Goal: Transaction & Acquisition: Purchase product/service

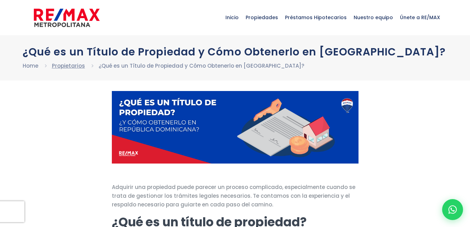
click at [72, 69] on link "Propietarios" at bounding box center [68, 65] width 33 height 7
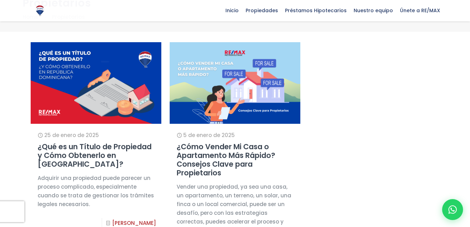
scroll to position [40, 0]
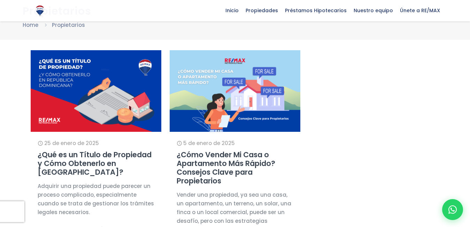
click at [255, 145] on div "5 de enero de 2025" at bounding box center [235, 143] width 117 height 9
click at [249, 159] on link "¿Cómo Vender Mi Casa o Apartamento Más Rápido? Consejos Clave para Propietarios" at bounding box center [226, 167] width 99 height 36
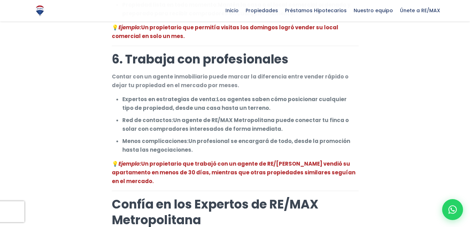
scroll to position [985, 0]
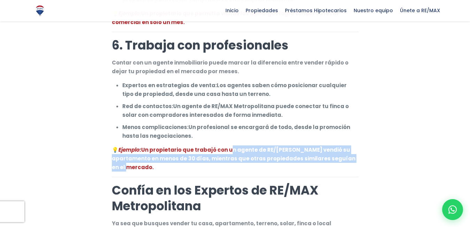
drag, startPoint x: 226, startPoint y: 132, endPoint x: 340, endPoint y: 152, distance: 115.3
click at [346, 148] on p "💡 Ejemplo: Un propietario que trabajó con un agente de RE/MAX Metropolitana ven…" at bounding box center [235, 158] width 247 height 26
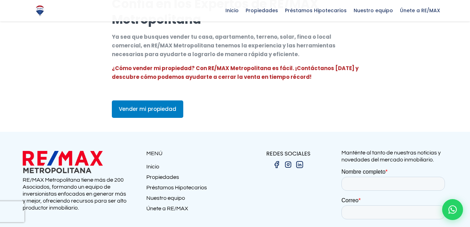
scroll to position [1213, 0]
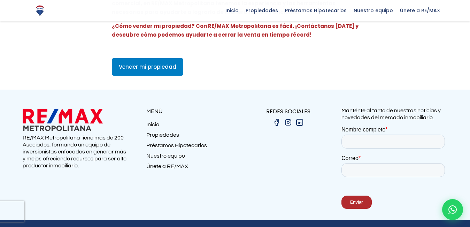
click at [172, 131] on link "Propiedades" at bounding box center [190, 136] width 89 height 10
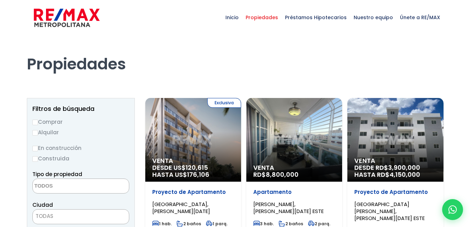
select select
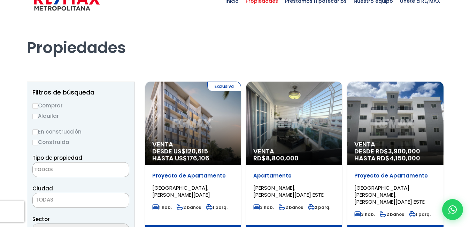
scroll to position [14, 0]
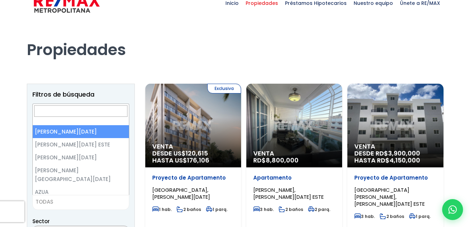
click at [81, 202] on span "TODAS" at bounding box center [81, 202] width 96 height 10
select select "1"
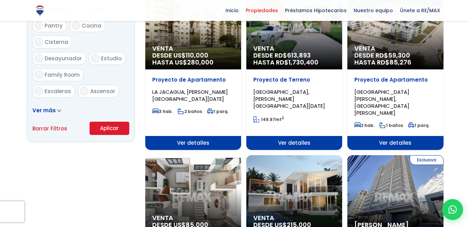
scroll to position [432, 0]
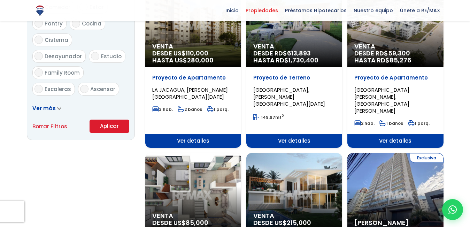
click at [120, 133] on button "Aplicar" at bounding box center [110, 126] width 40 height 13
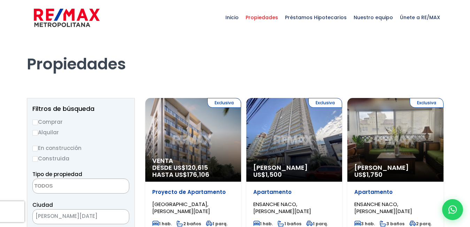
select select
click at [33, 121] on input "Comprar" at bounding box center [35, 123] width 6 height 6
radio input "true"
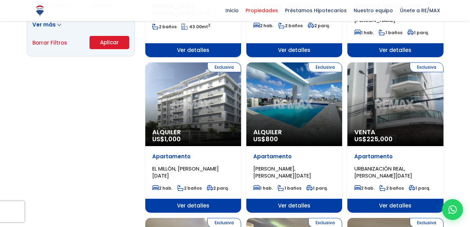
scroll to position [517, 0]
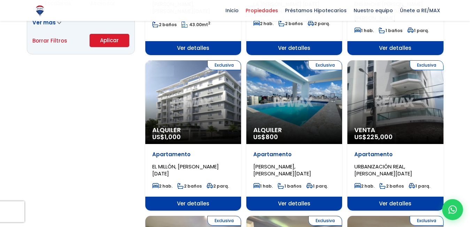
click at [117, 47] on button "Aplicar" at bounding box center [110, 40] width 40 height 13
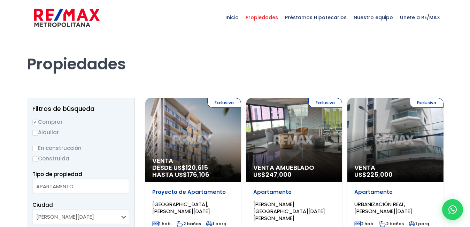
select select
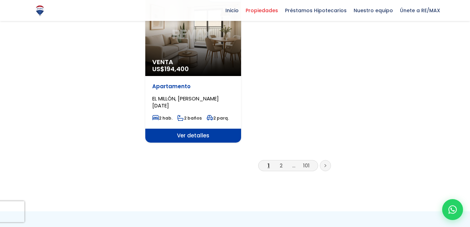
scroll to position [922, 0]
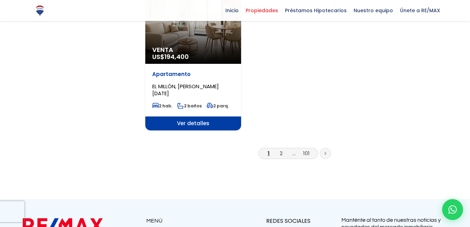
drag, startPoint x: 293, startPoint y: 94, endPoint x: 289, endPoint y: 124, distance: 30.4
click at [281, 149] on link "2" at bounding box center [281, 152] width 3 height 7
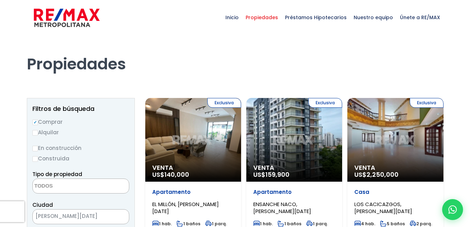
select select
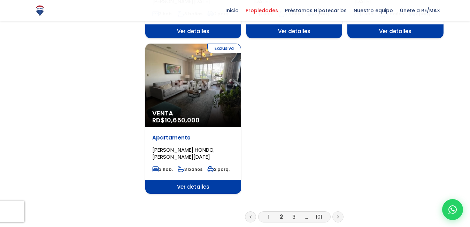
scroll to position [919, 0]
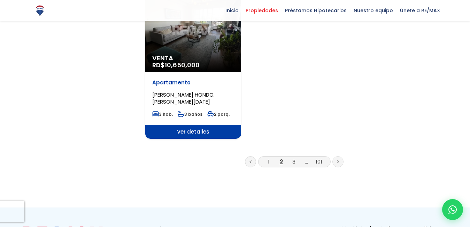
click at [291, 157] on li "3" at bounding box center [293, 161] width 11 height 9
click at [294, 158] on link "3" at bounding box center [293, 161] width 3 height 7
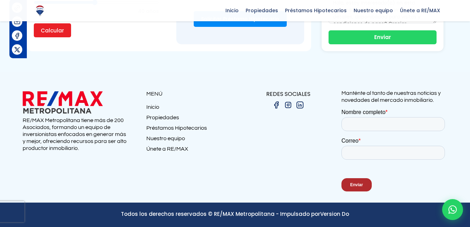
scroll to position [4123, 0]
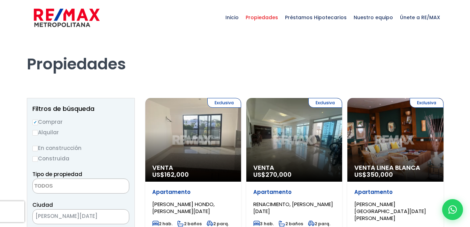
select select
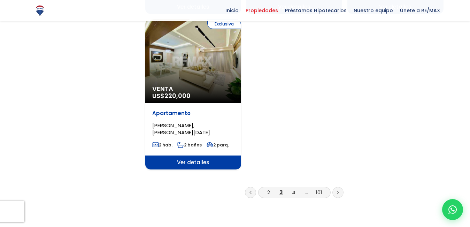
scroll to position [931, 0]
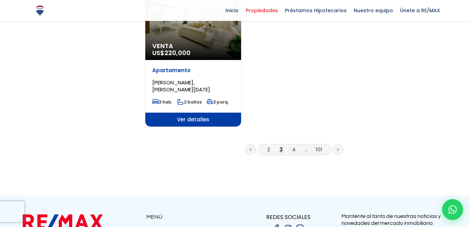
click at [295, 145] on li "4" at bounding box center [293, 149] width 11 height 9
click at [293, 146] on link "4" at bounding box center [293, 149] width 3 height 7
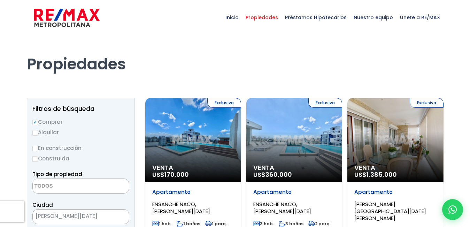
select select
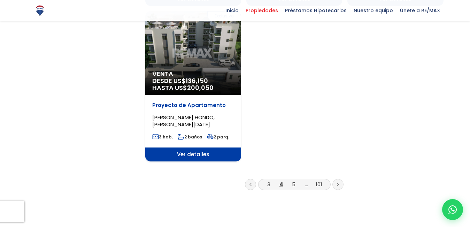
scroll to position [932, 0]
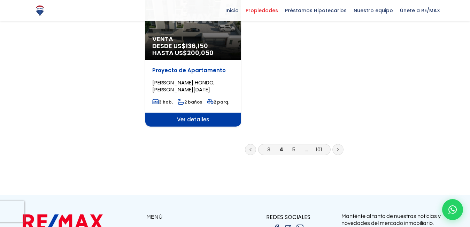
click at [293, 146] on link "5" at bounding box center [293, 149] width 3 height 7
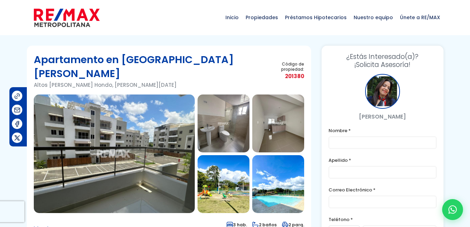
click at [195, 149] on img at bounding box center [114, 153] width 161 height 118
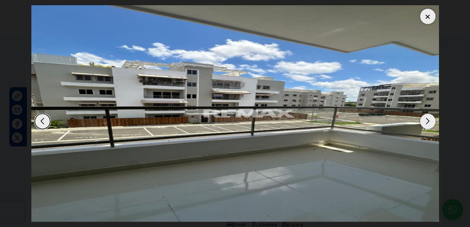
scroll to position [247, 0]
click at [421, 142] on div "1 / 15" at bounding box center [250, 113] width 439 height 216
click at [444, 12] on dialog at bounding box center [235, 113] width 418 height 227
click at [230, 1] on dialog at bounding box center [235, 113] width 418 height 227
click at [444, 34] on dialog at bounding box center [235, 113] width 418 height 227
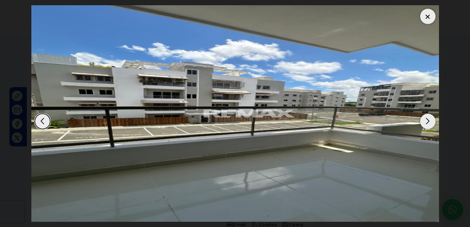
click at [444, 30] on dialog at bounding box center [235, 113] width 418 height 227
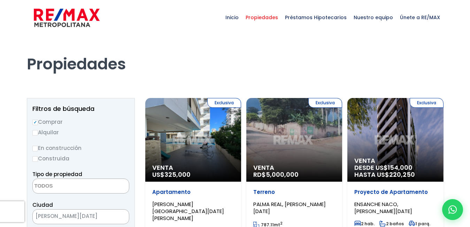
select select
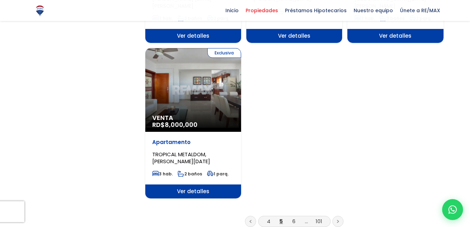
scroll to position [875, 0]
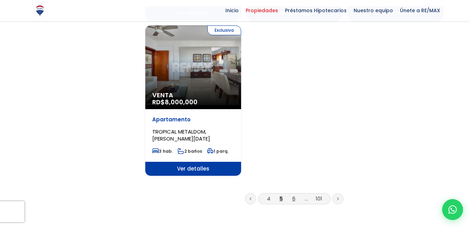
click at [292, 195] on link "6" at bounding box center [293, 198] width 3 height 7
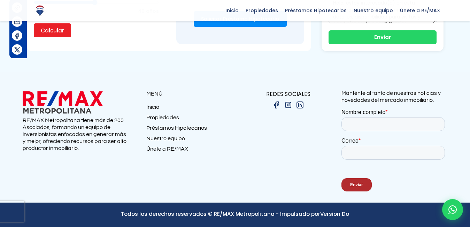
scroll to position [2557, 0]
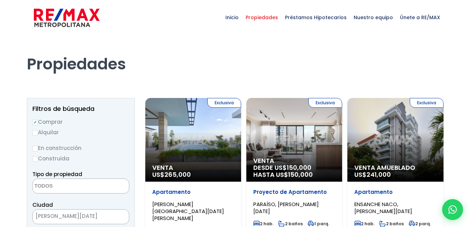
select select
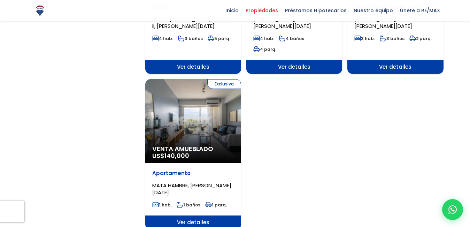
scroll to position [917, 0]
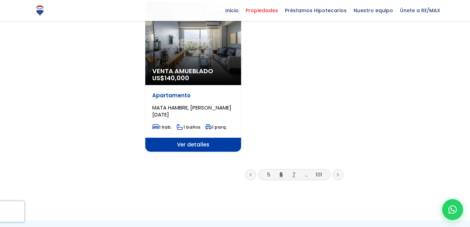
click at [295, 171] on link "7" at bounding box center [293, 174] width 3 height 7
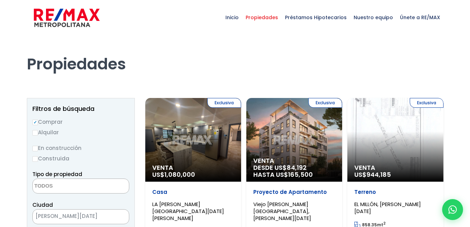
select select
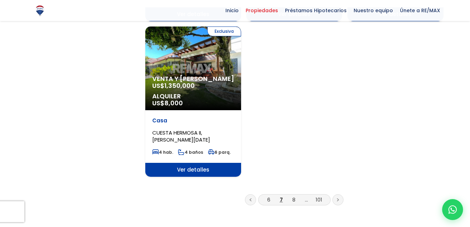
scroll to position [883, 0]
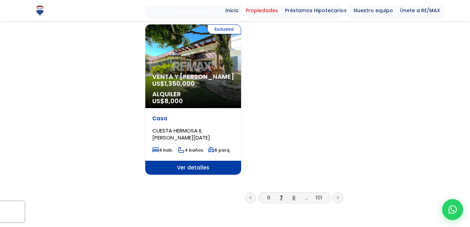
click at [295, 194] on link "8" at bounding box center [293, 197] width 3 height 7
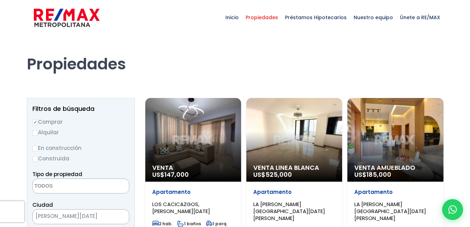
select select
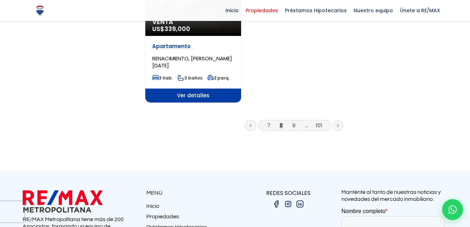
scroll to position [942, 0]
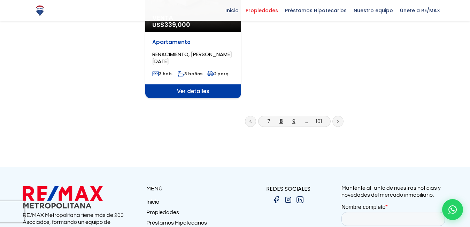
click at [293, 117] on link "9" at bounding box center [293, 120] width 3 height 7
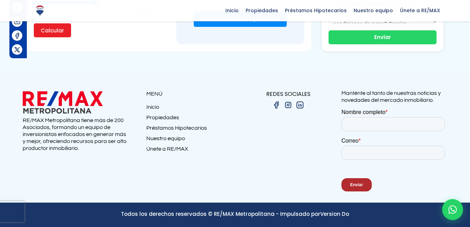
scroll to position [1502, 0]
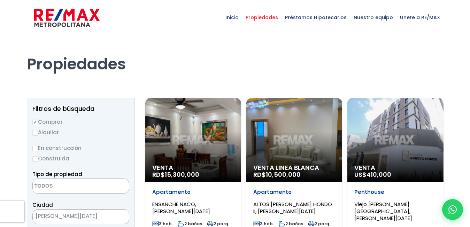
select select
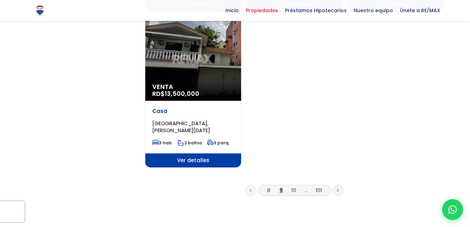
scroll to position [921, 0]
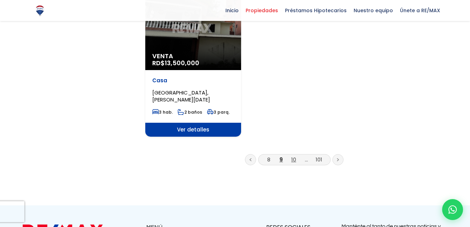
click at [291, 156] on link "10" at bounding box center [293, 159] width 5 height 7
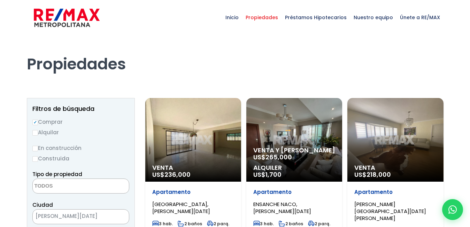
select select
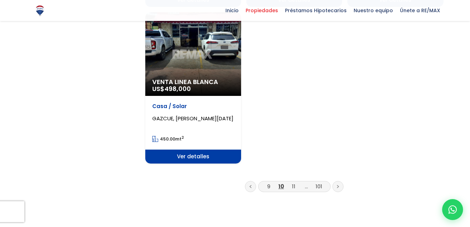
scroll to position [906, 0]
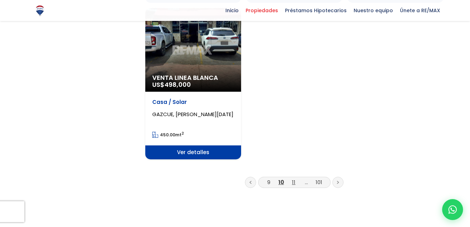
click at [295, 178] on link "11" at bounding box center [293, 181] width 3 height 7
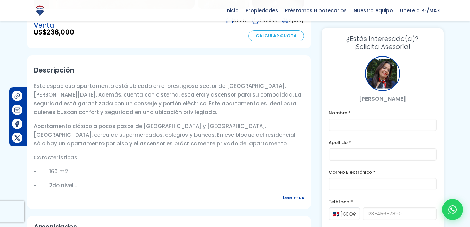
scroll to position [16, 0]
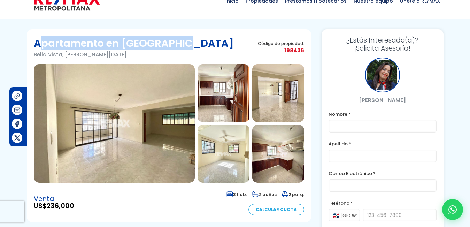
drag, startPoint x: 32, startPoint y: 48, endPoint x: 255, endPoint y: 52, distance: 222.7
click at [234, 50] on h1 "Apartamento en [GEOGRAPHIC_DATA]" at bounding box center [134, 43] width 200 height 14
click at [221, 50] on h1 "Apartamento en [GEOGRAPHIC_DATA]" at bounding box center [134, 43] width 200 height 14
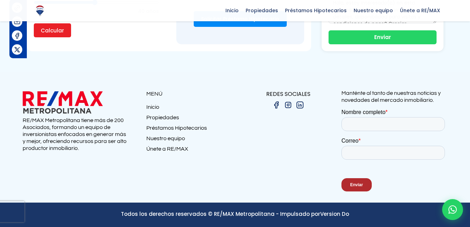
scroll to position [2590, 0]
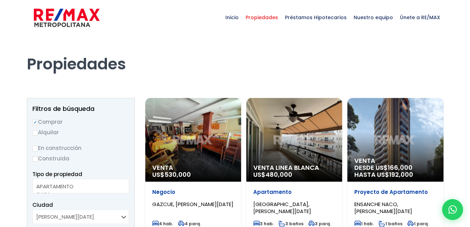
select select
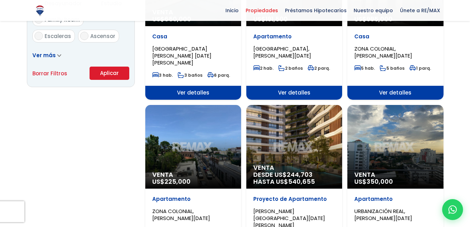
scroll to position [537, 0]
